Goal: Task Accomplishment & Management: Use online tool/utility

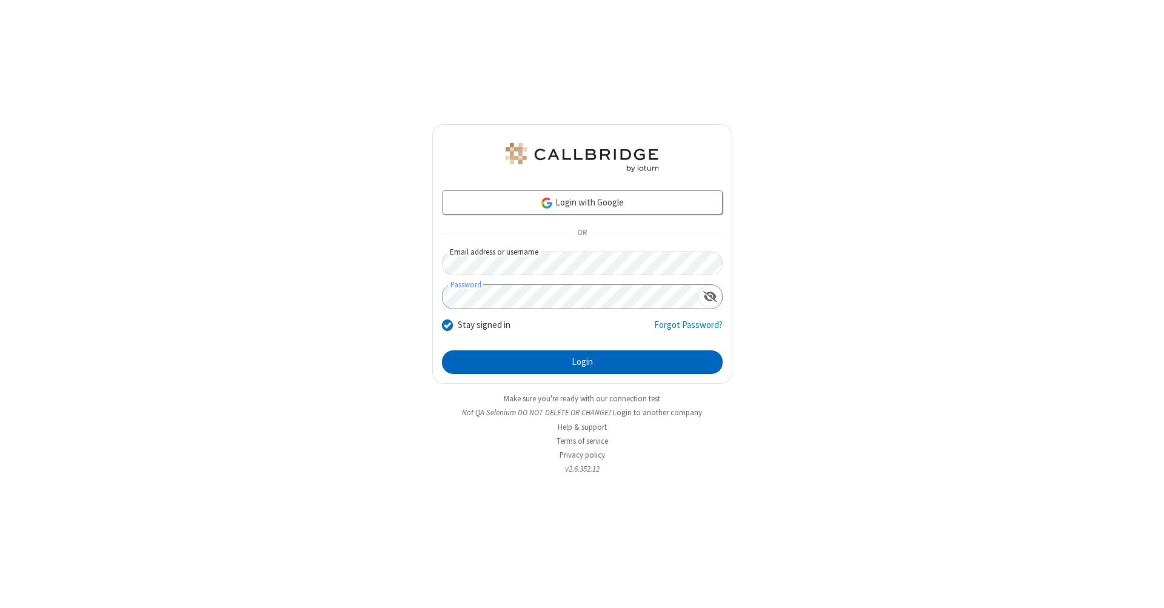
click at [582, 363] on button "Login" at bounding box center [582, 363] width 281 height 24
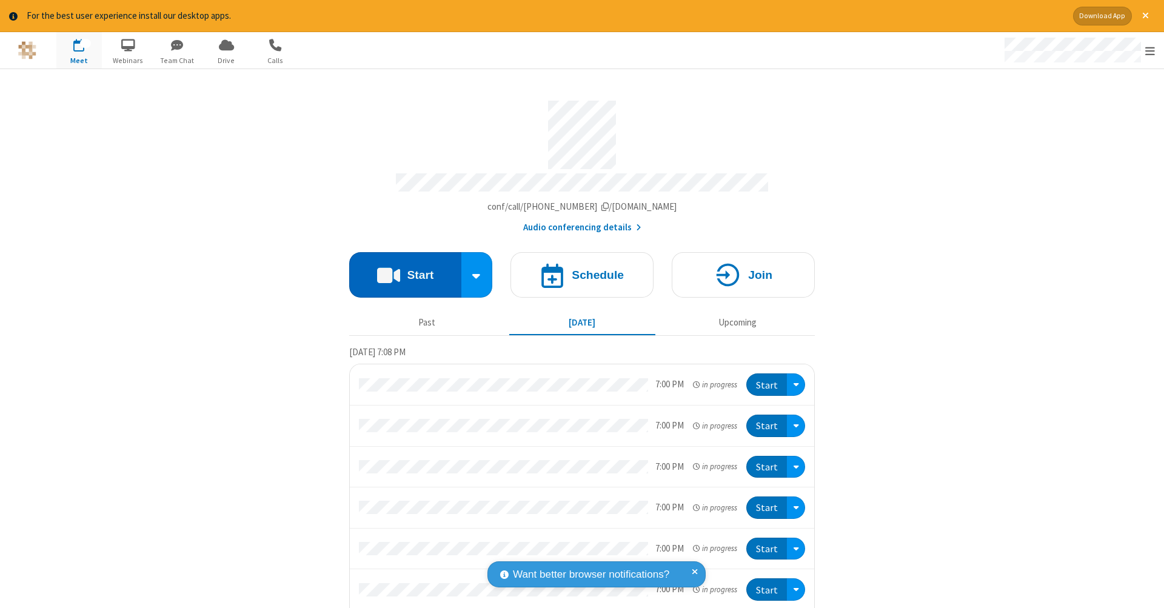
click at [400, 269] on button "Start" at bounding box center [405, 274] width 112 height 45
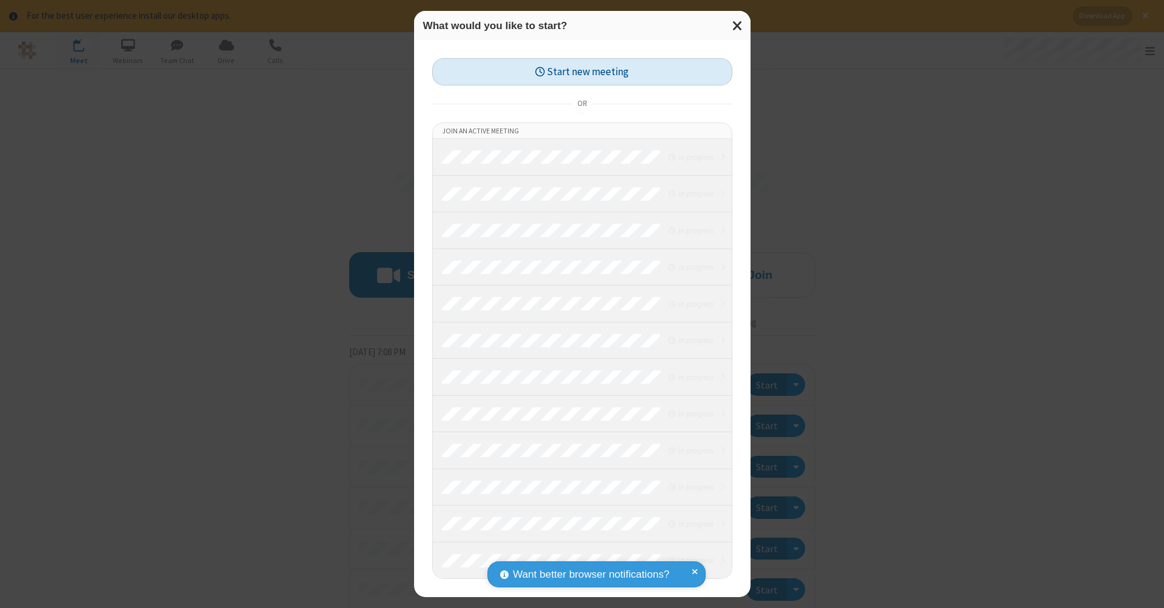
click at [582, 72] on button "Start new meeting" at bounding box center [582, 71] width 300 height 27
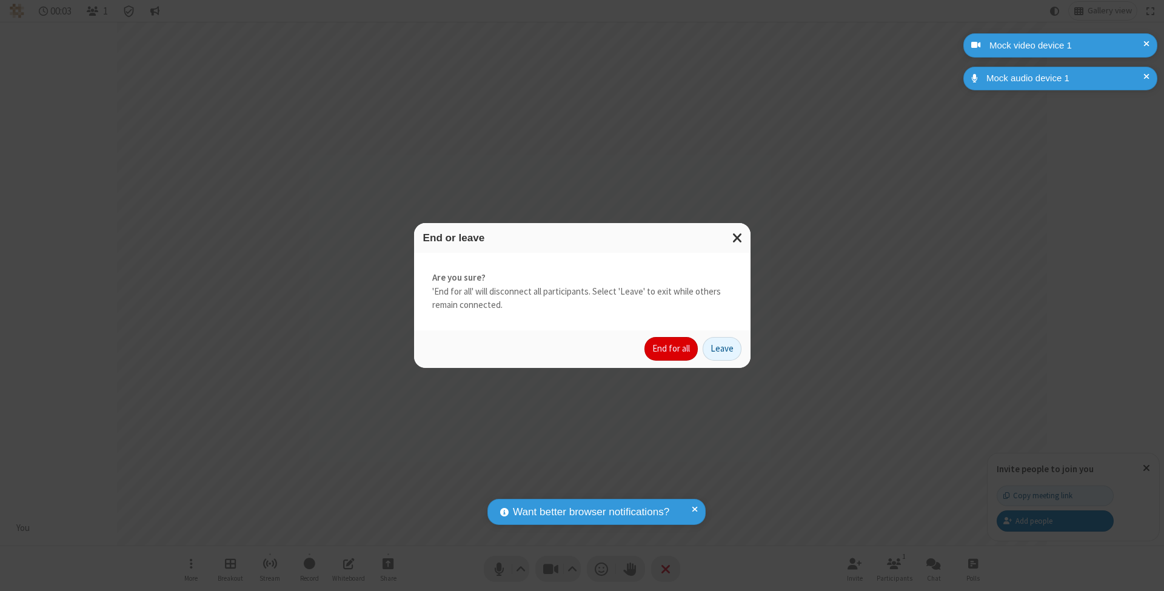
click at [672, 348] on button "End for all" at bounding box center [671, 349] width 53 height 24
